Goal: Check status: Check status

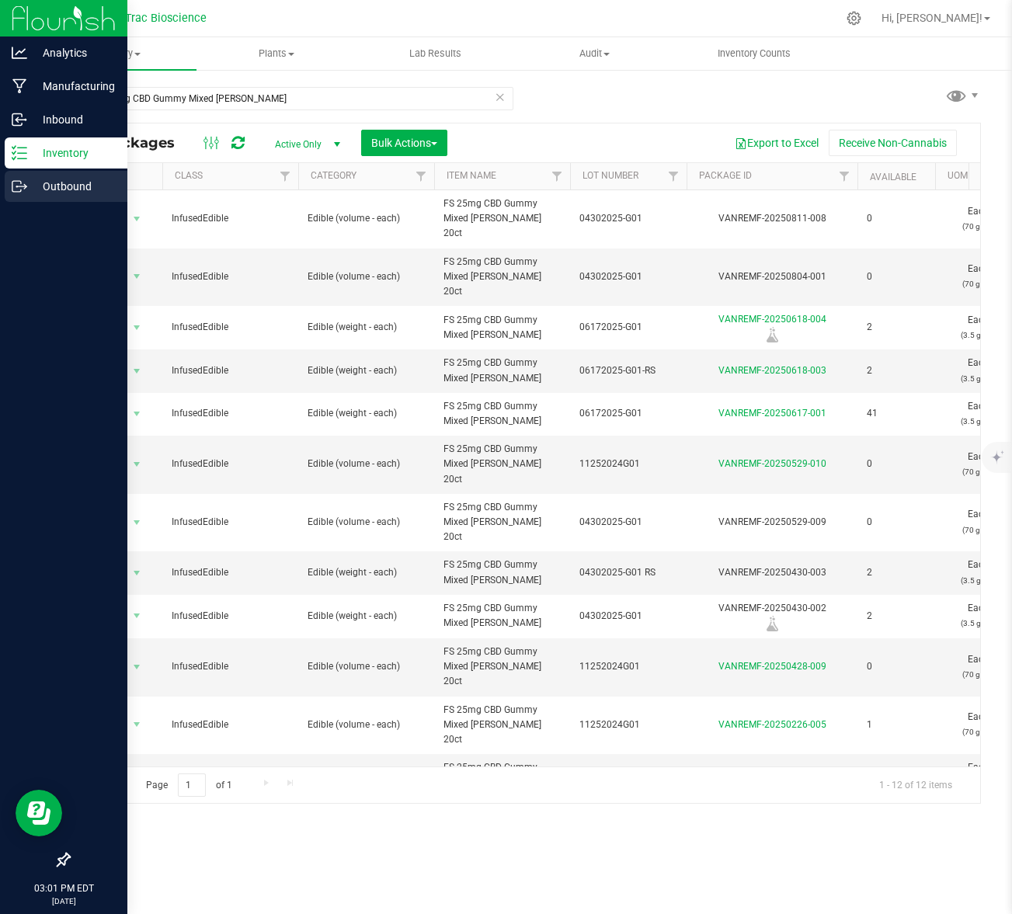
click at [51, 185] on p "Outbound" at bounding box center [73, 186] width 93 height 19
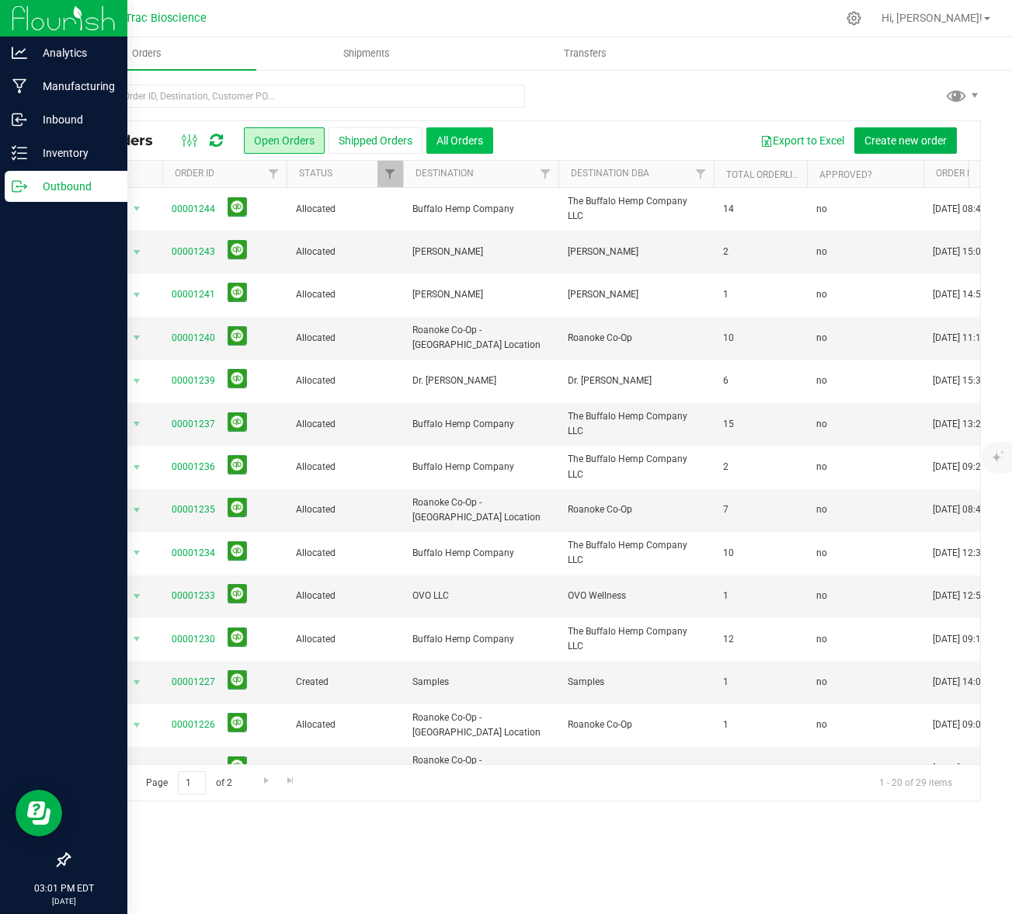
click at [450, 138] on button "All Orders" at bounding box center [459, 140] width 67 height 26
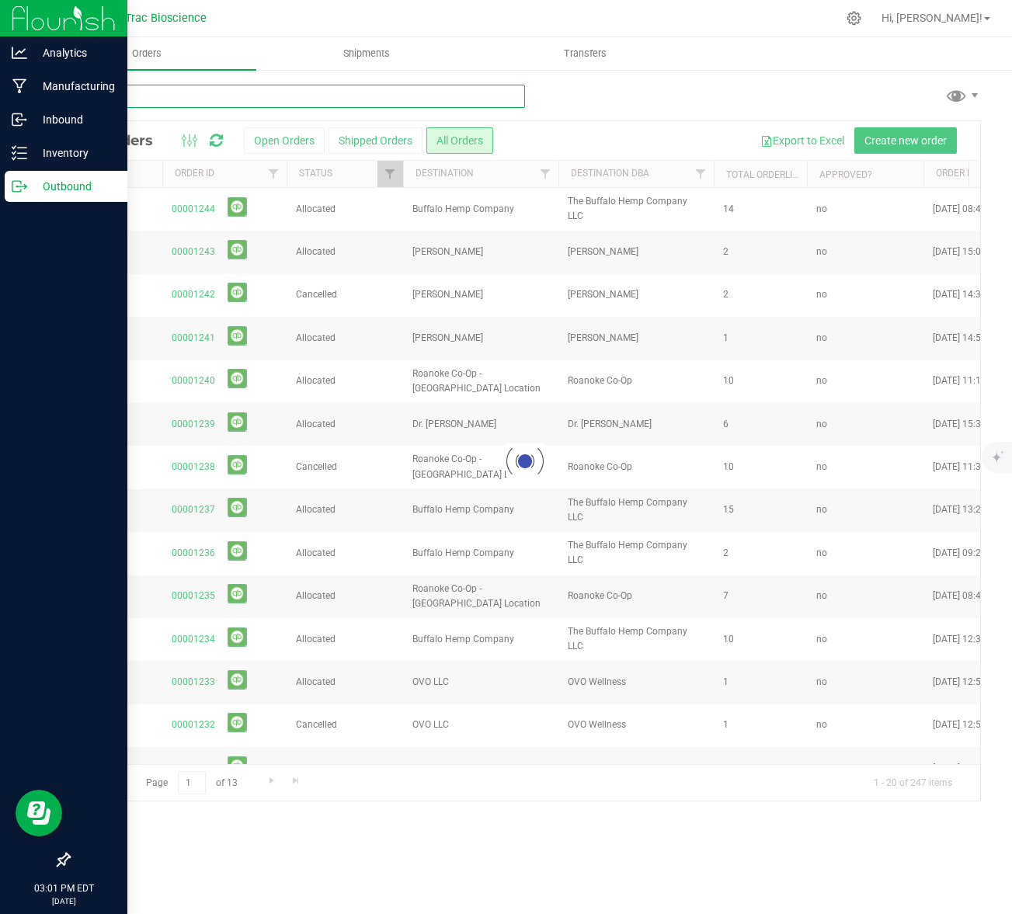
click at [411, 95] on input "text" at bounding box center [296, 96] width 456 height 23
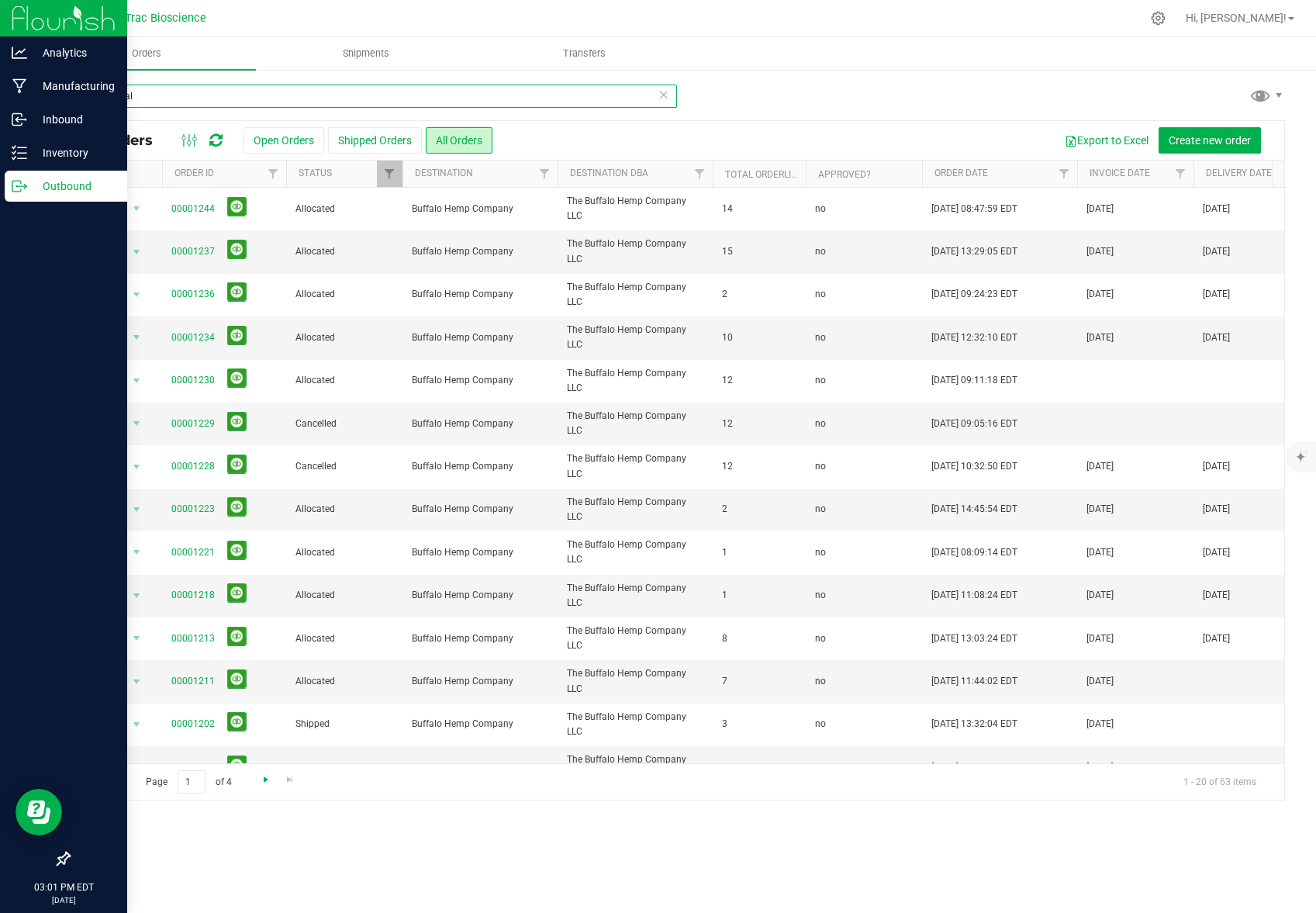
type input "the buffal"
click at [263, 779] on span "Go to the next page" at bounding box center [266, 779] width 12 height 12
click at [262, 779] on span "Go to the next page" at bounding box center [266, 779] width 12 height 12
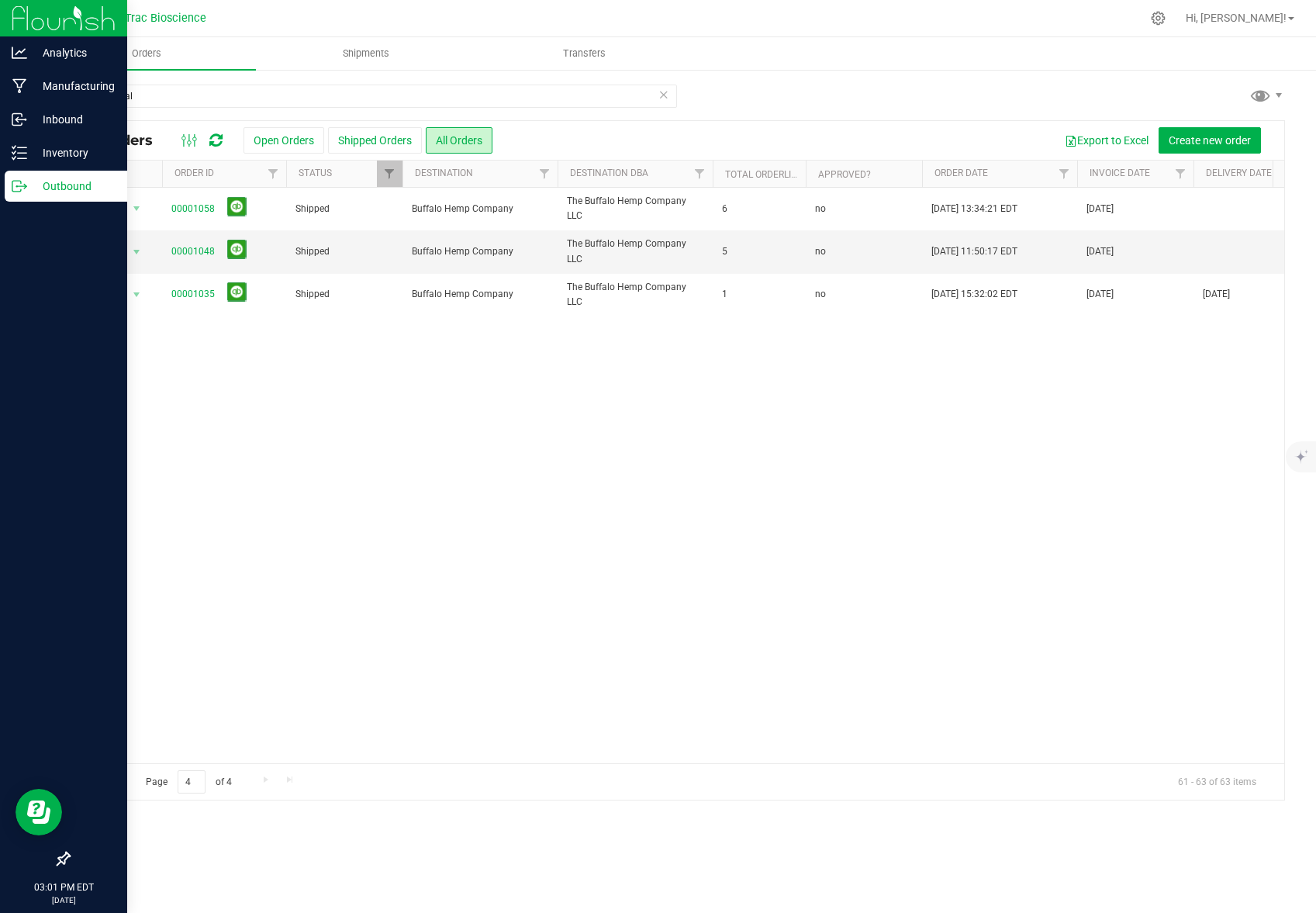
click at [111, 780] on span "Go to the previous page" at bounding box center [112, 779] width 12 height 12
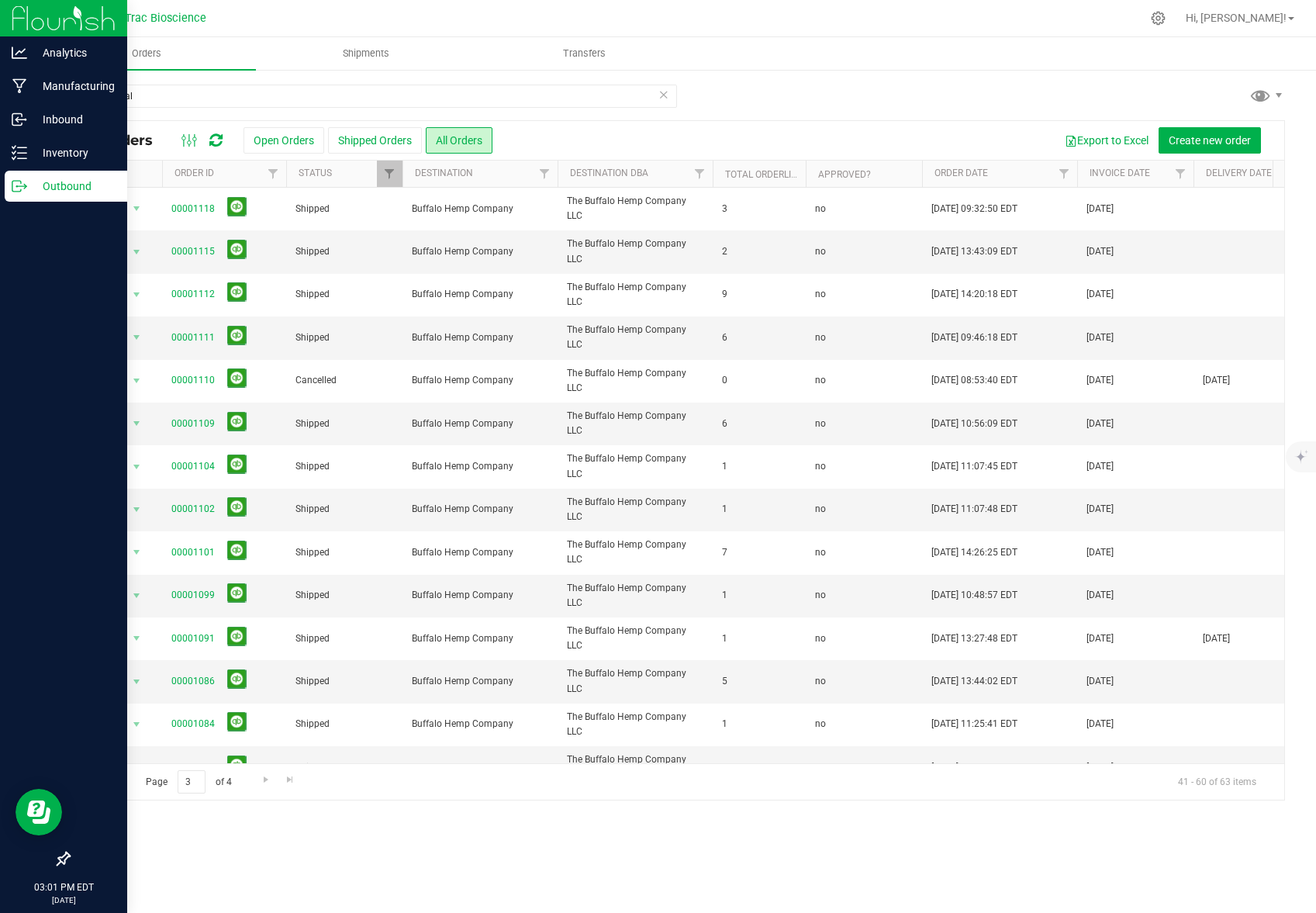
click at [111, 780] on span "Go to the previous page" at bounding box center [112, 779] width 12 height 12
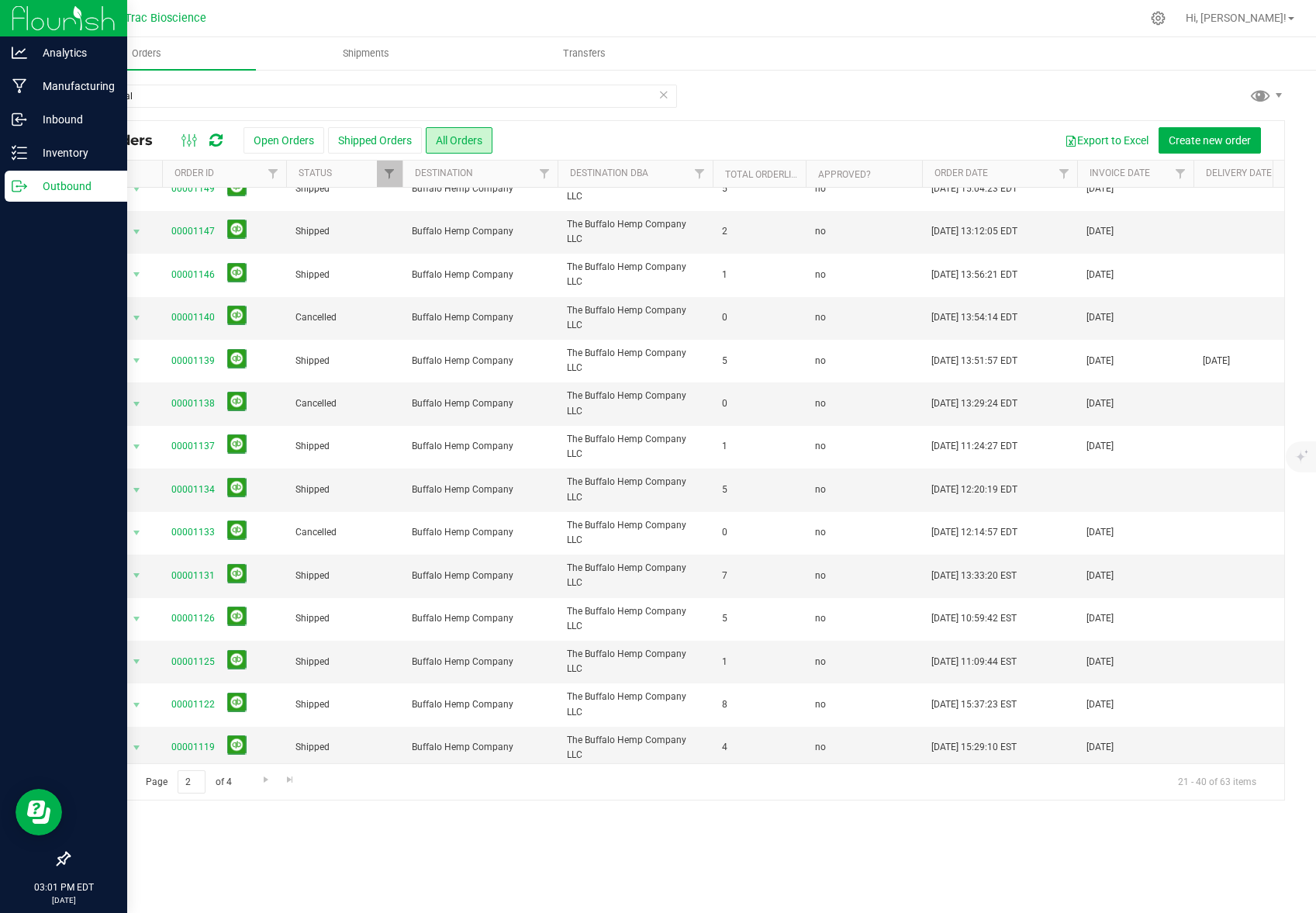
scroll to position [295, 0]
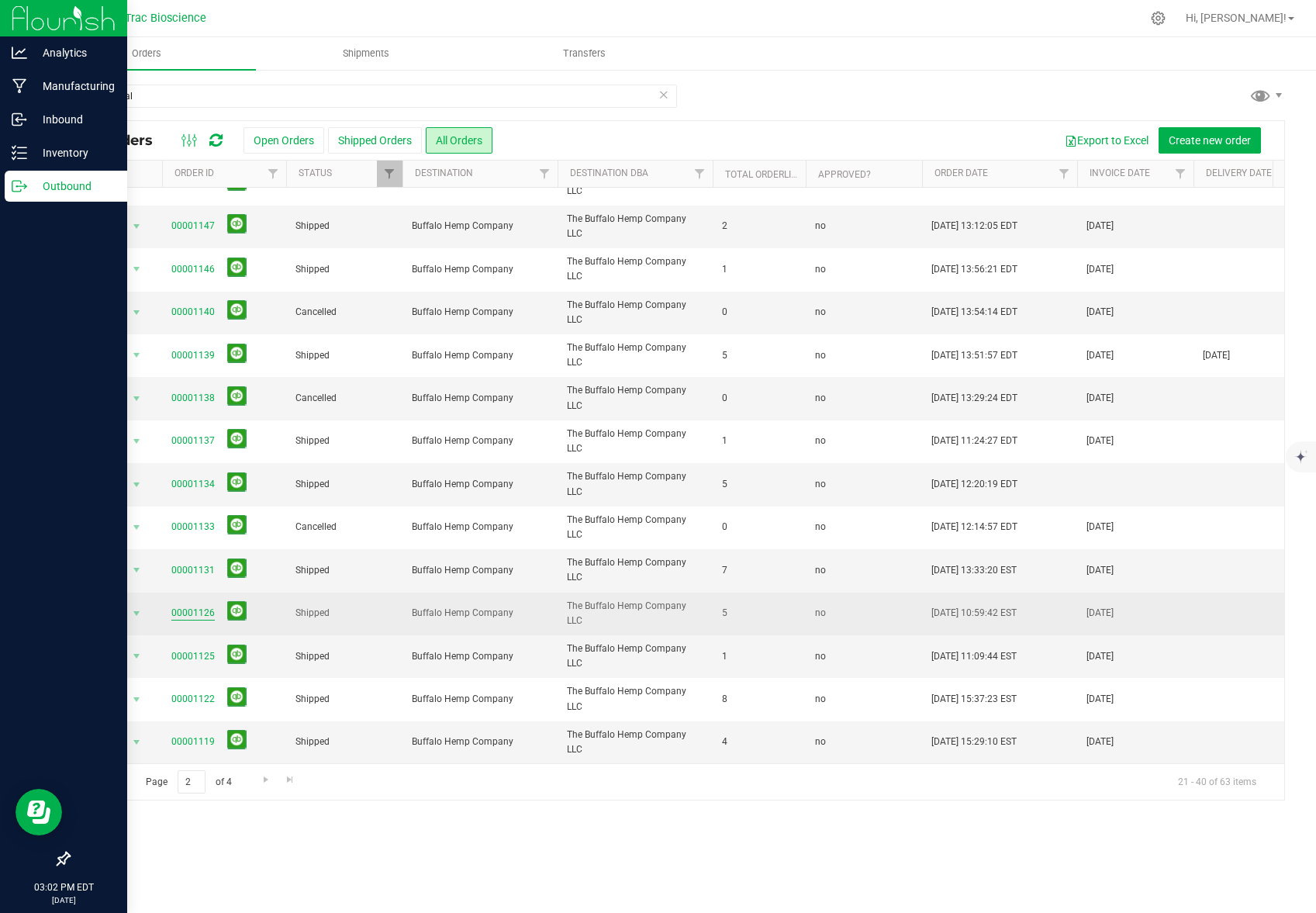
click at [200, 605] on link "00001126" at bounding box center [193, 612] width 43 height 15
